Goal: Task Accomplishment & Management: Book appointment/travel/reservation

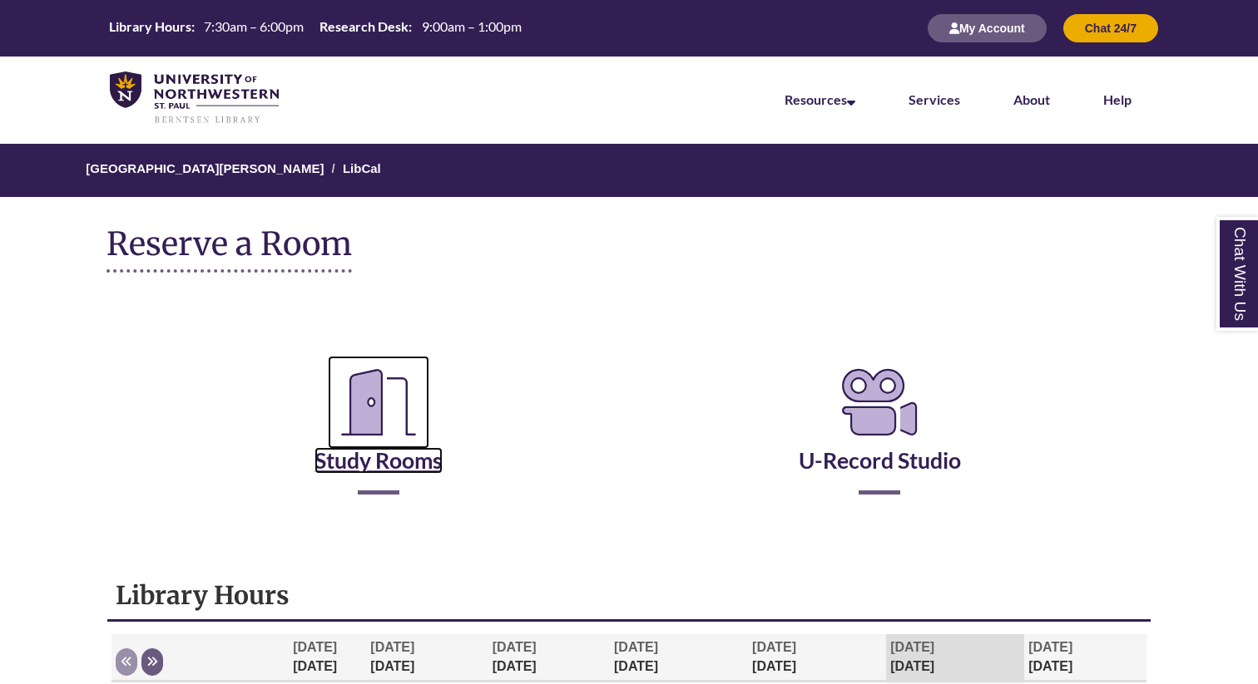
click at [360, 437] on icon "Reserve a Room" at bounding box center [378, 402] width 101 height 93
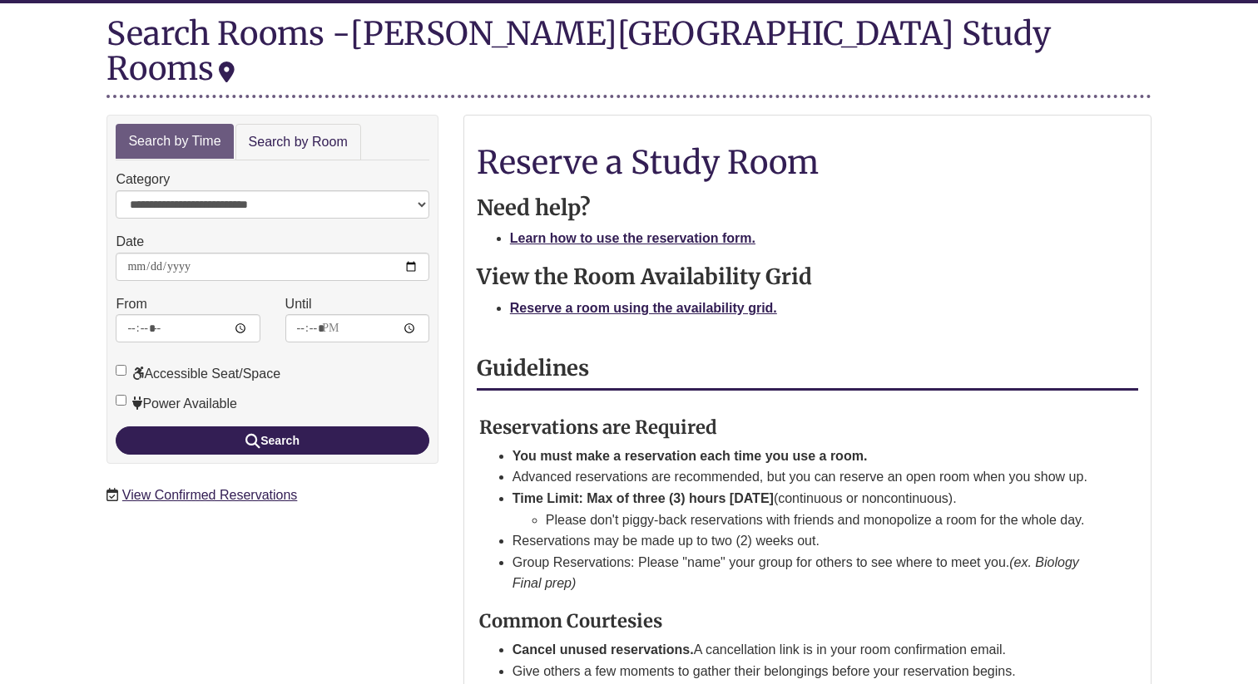
scroll to position [228, 0]
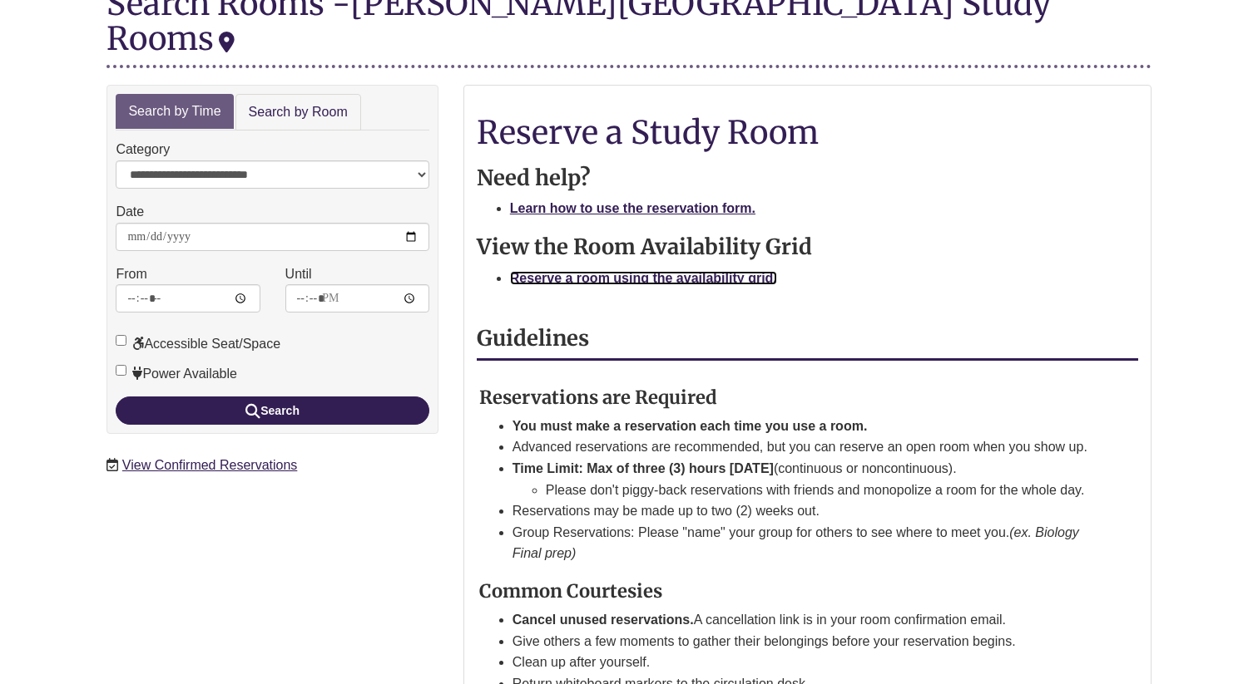
click at [652, 271] on strong "Reserve a room using the availability grid." at bounding box center [643, 278] width 267 height 14
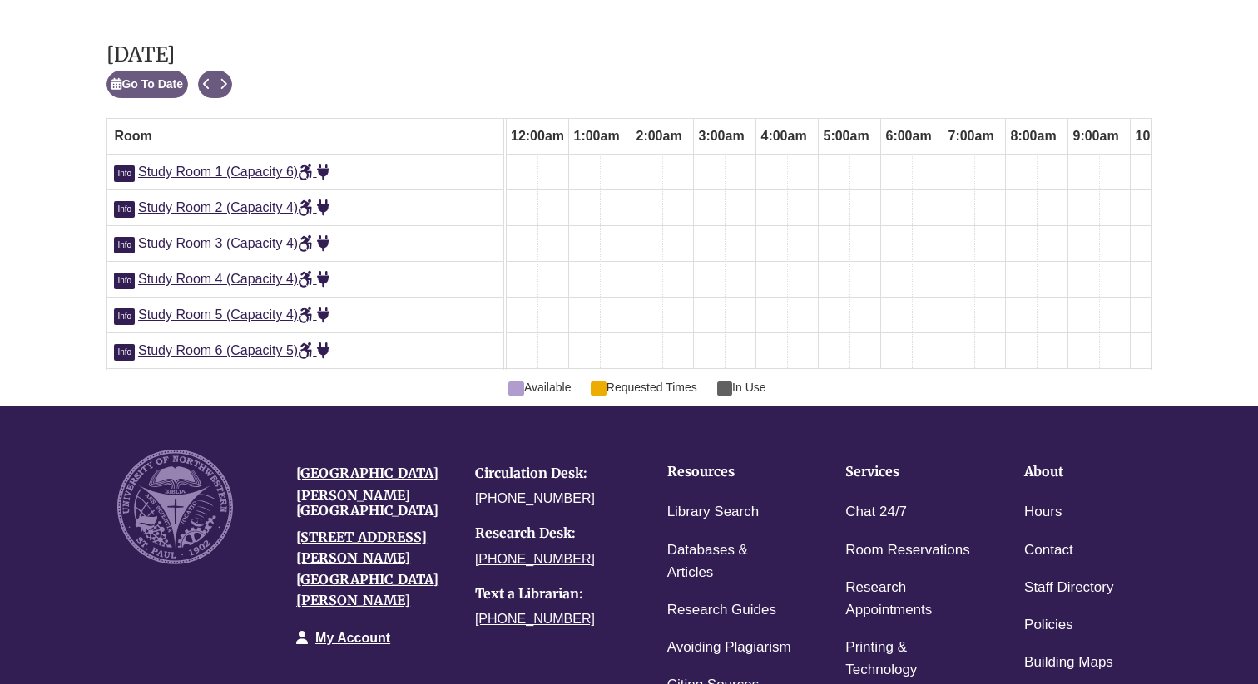
scroll to position [0, 853]
